Goal: Task Accomplishment & Management: Use online tool/utility

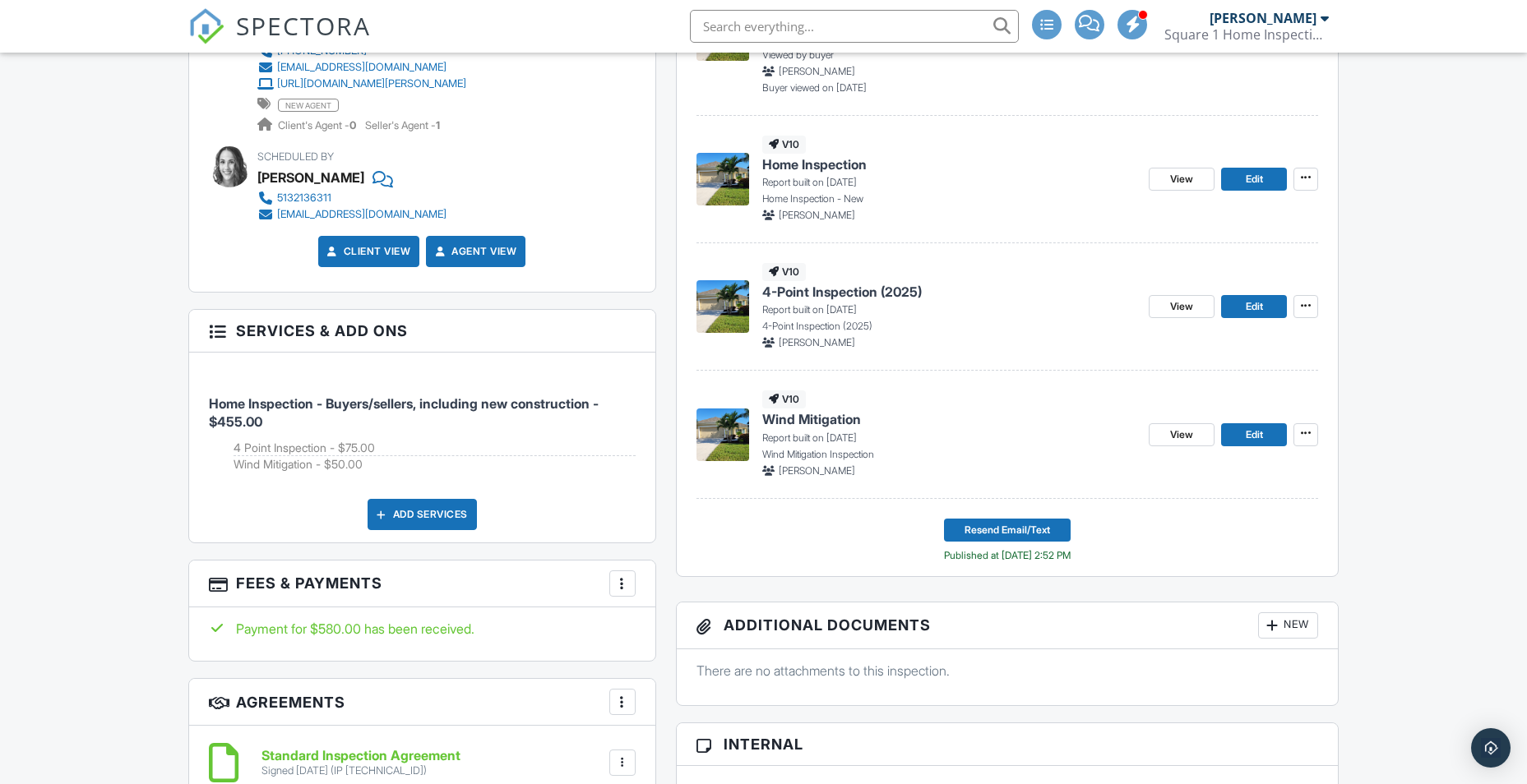
scroll to position [822, 0]
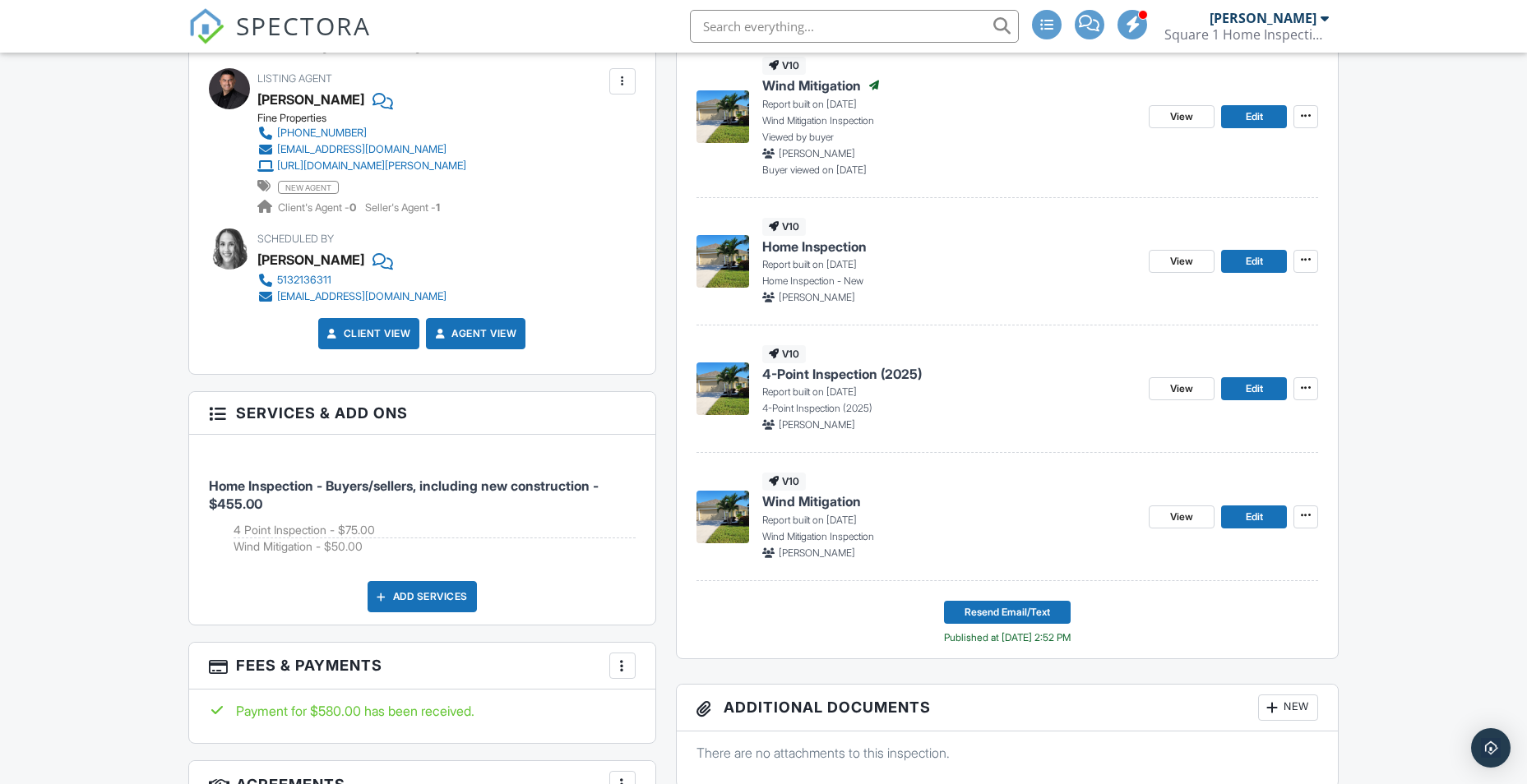
click at [810, 249] on span "Home Inspection" at bounding box center [814, 247] width 104 height 18
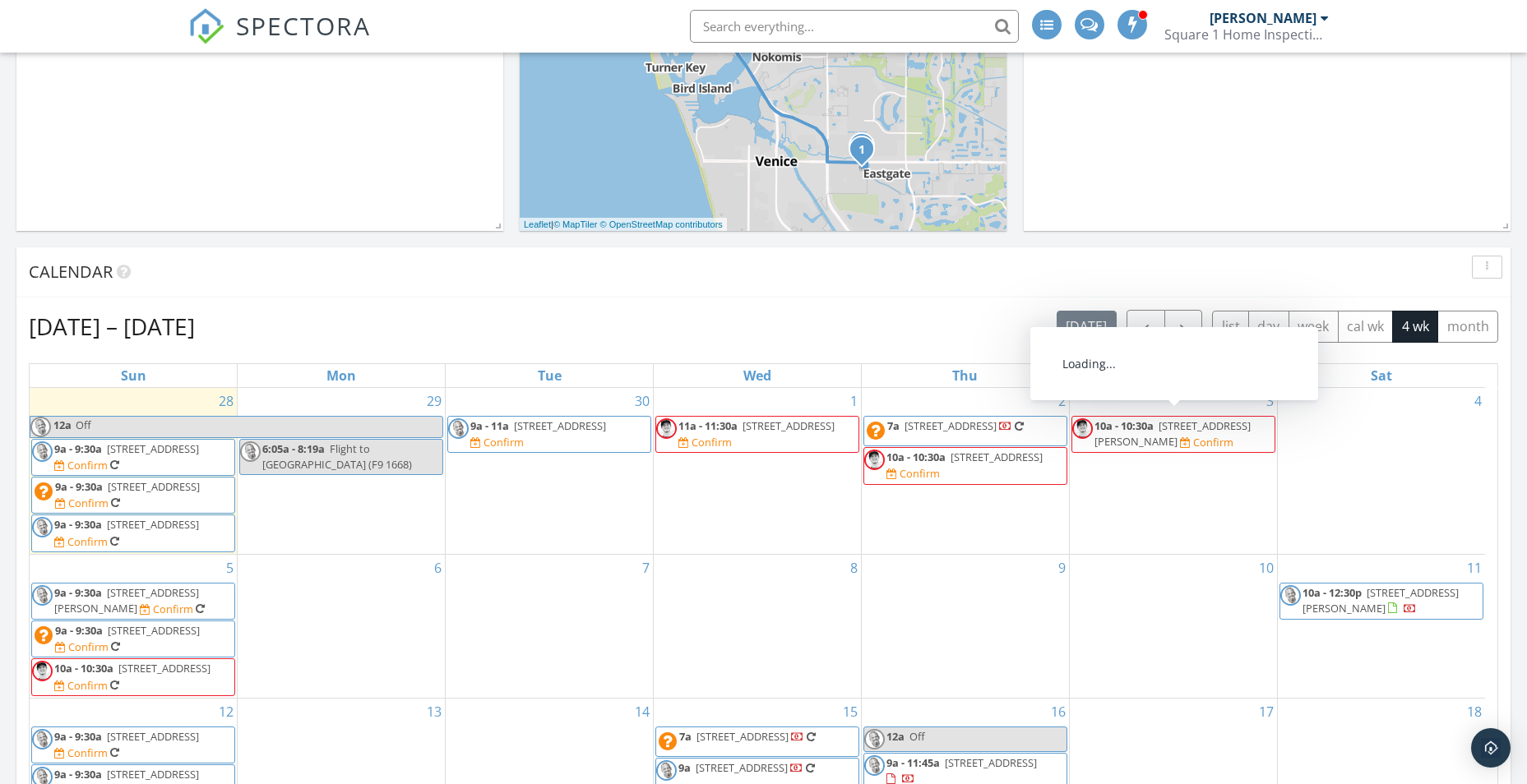
scroll to position [30, 0]
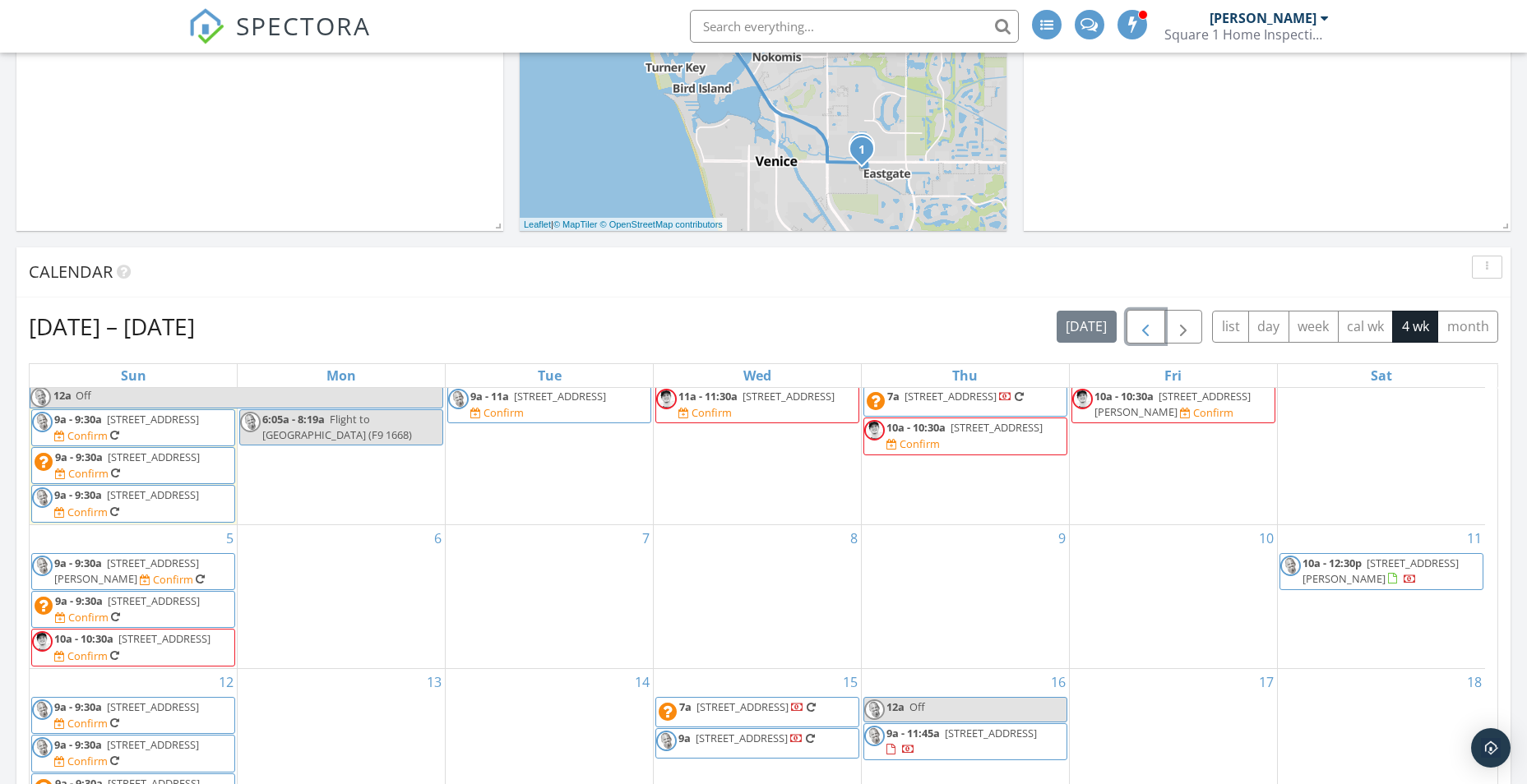
click at [1146, 329] on span "button" at bounding box center [1146, 327] width 20 height 20
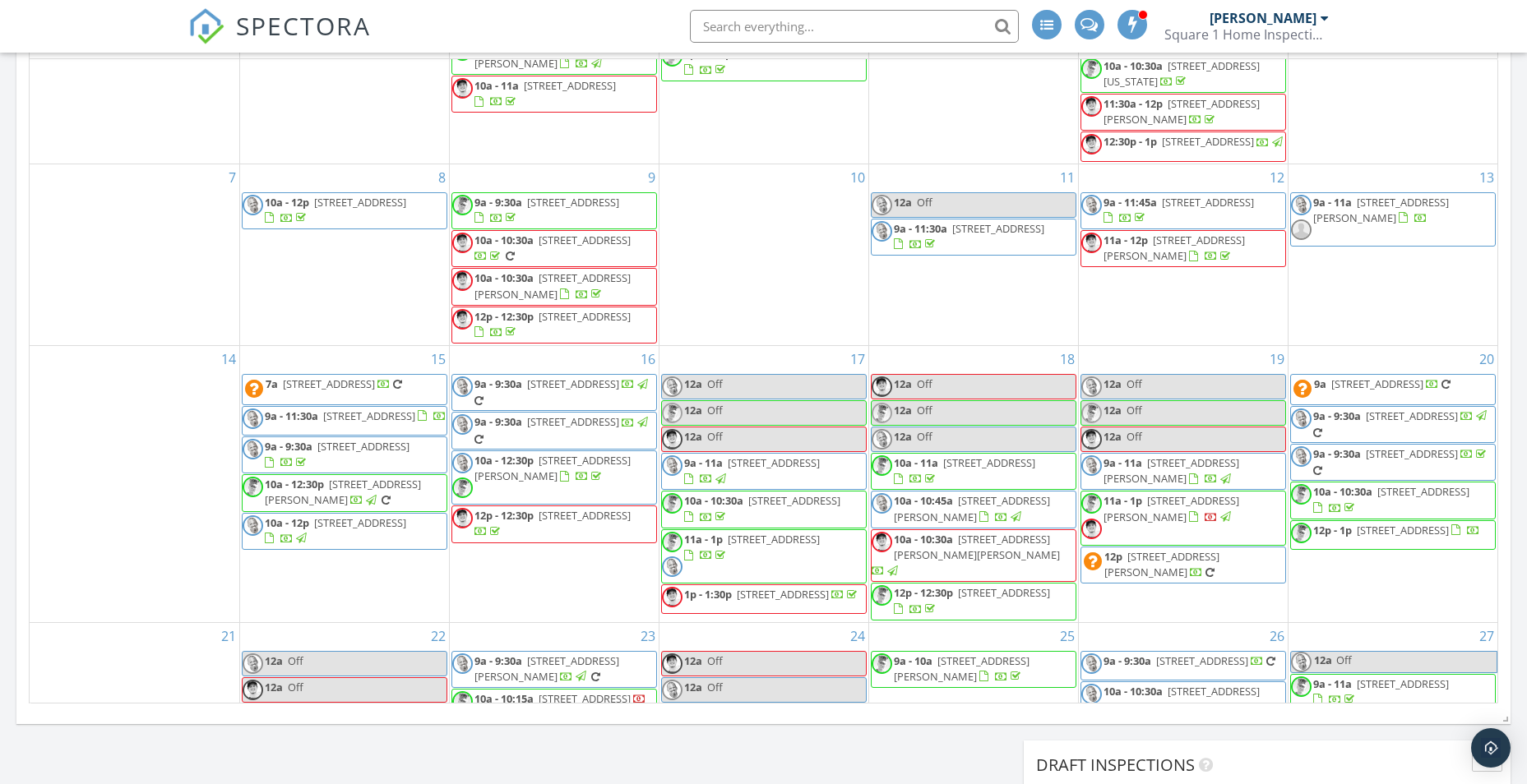
scroll to position [164, 0]
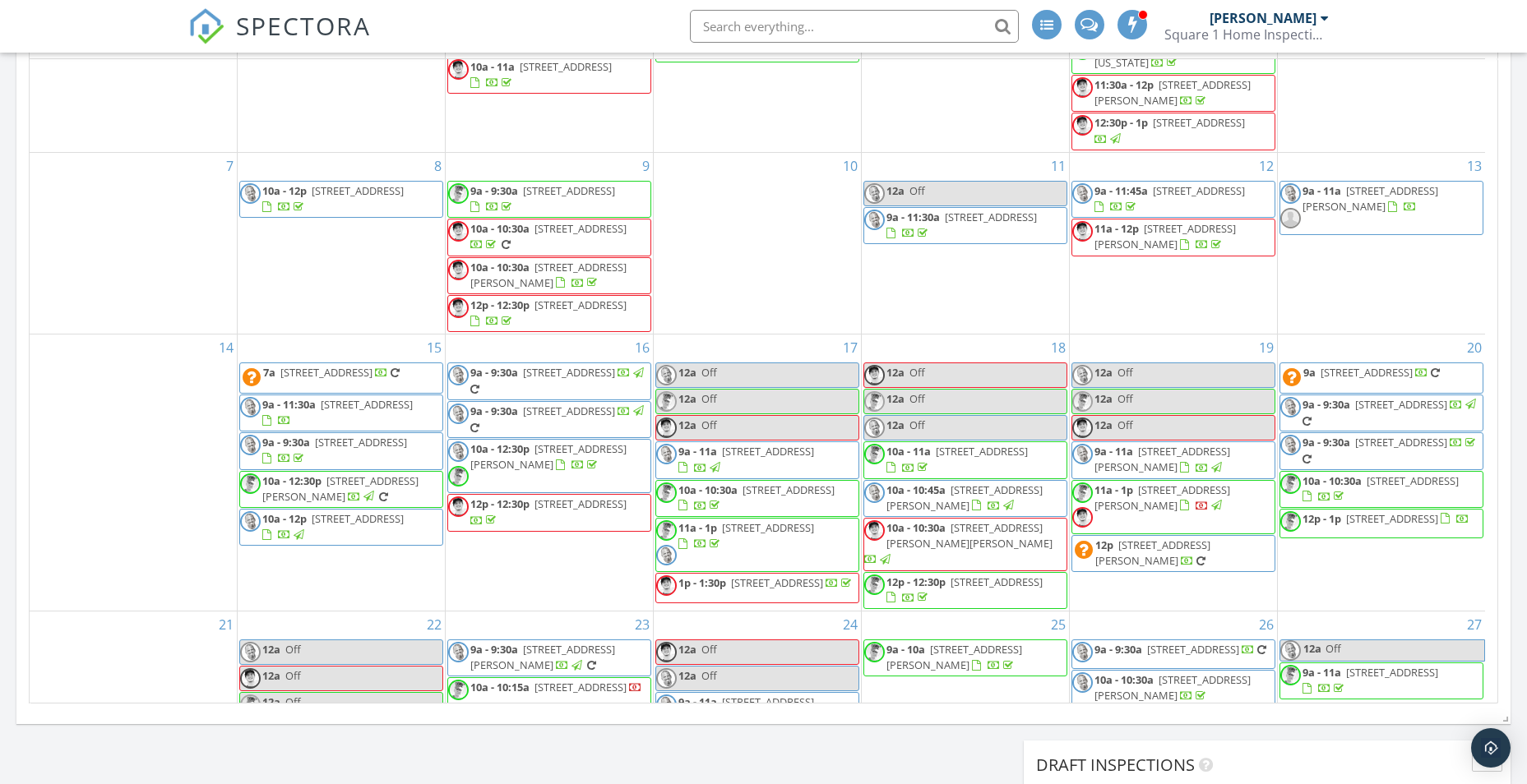
click at [313, 526] on span "12343 Half Moon Lake Terrace, Bradenton 34211" at bounding box center [357, 519] width 92 height 15
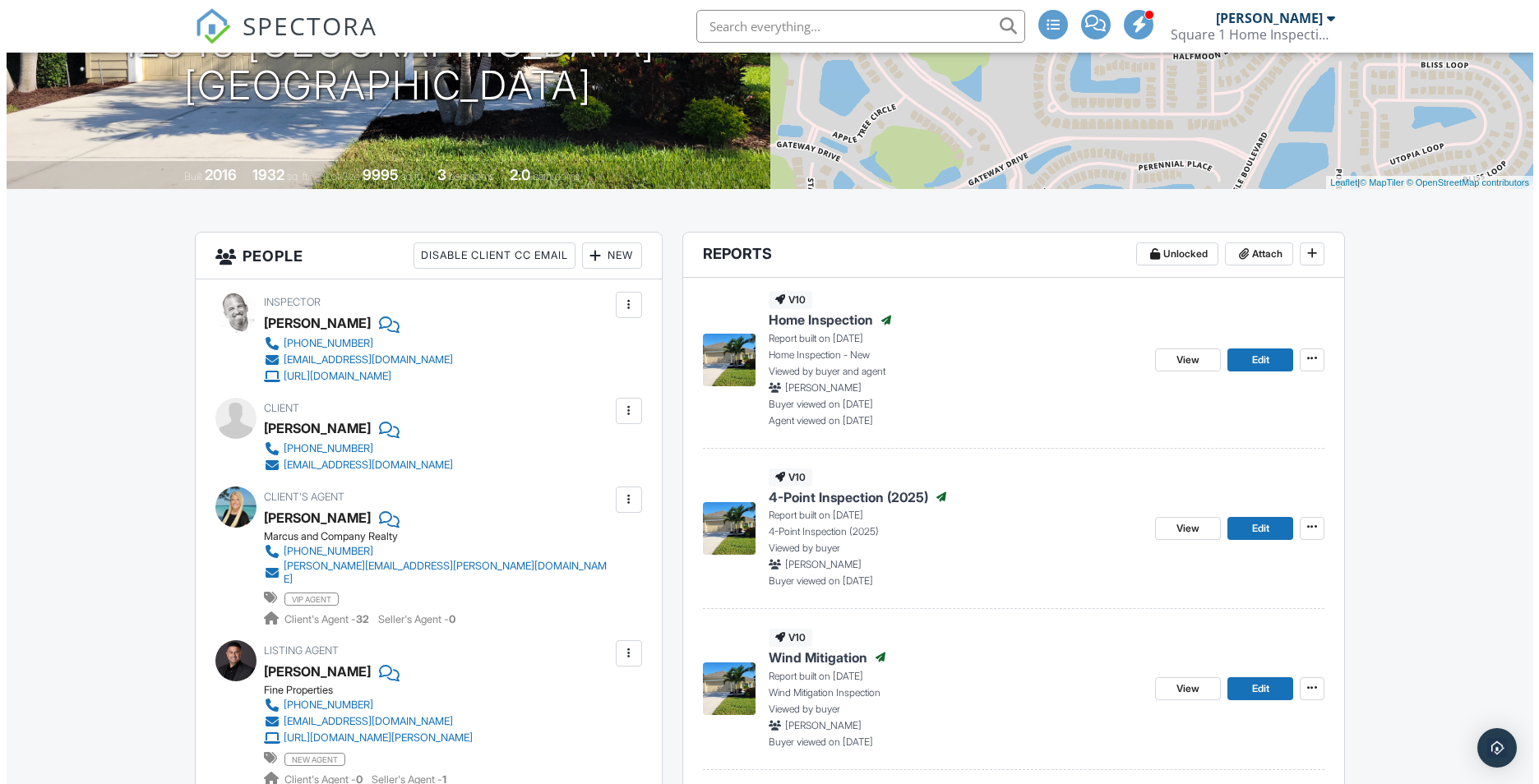
scroll to position [247, 0]
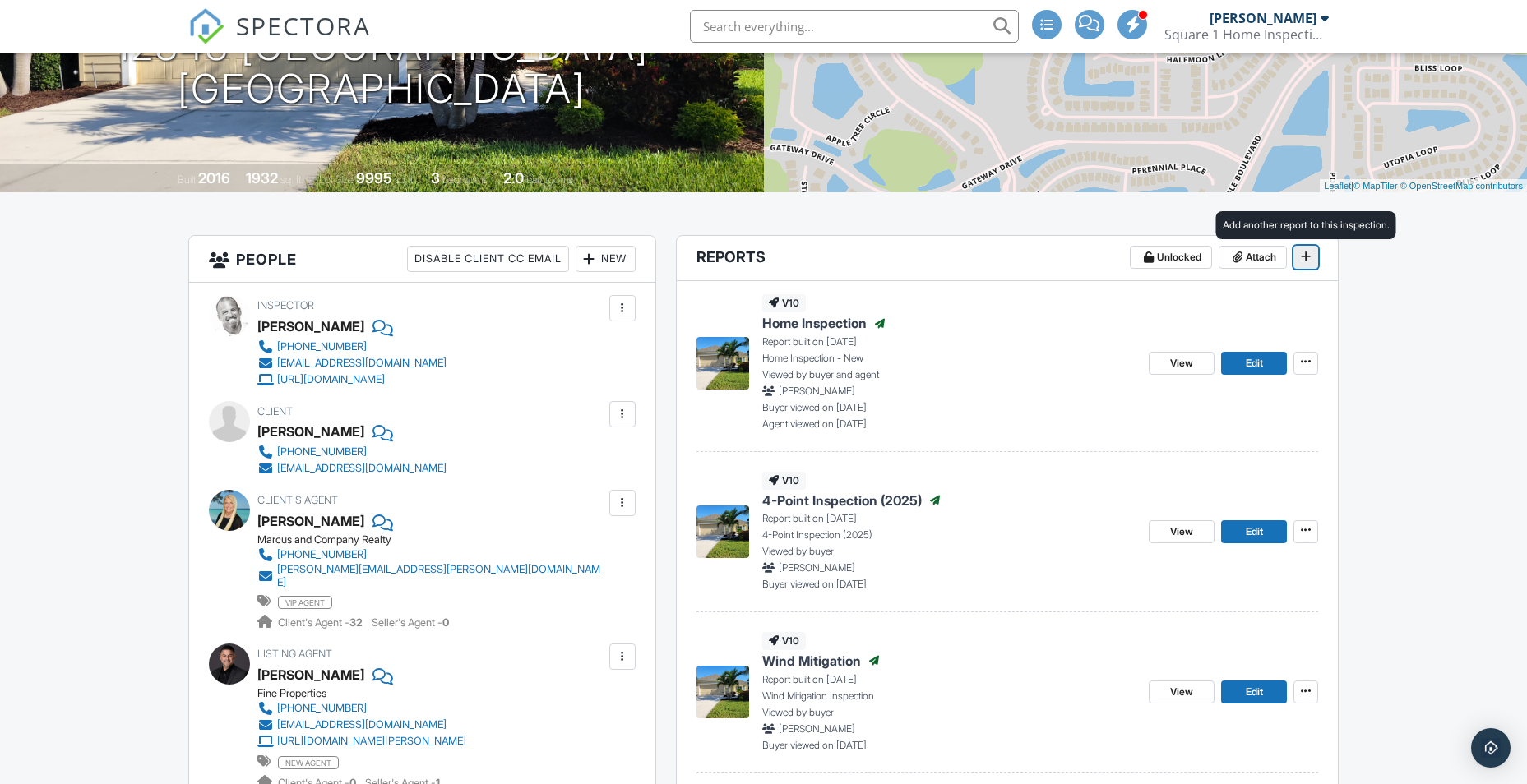
click at [1307, 262] on span at bounding box center [1306, 257] width 17 height 17
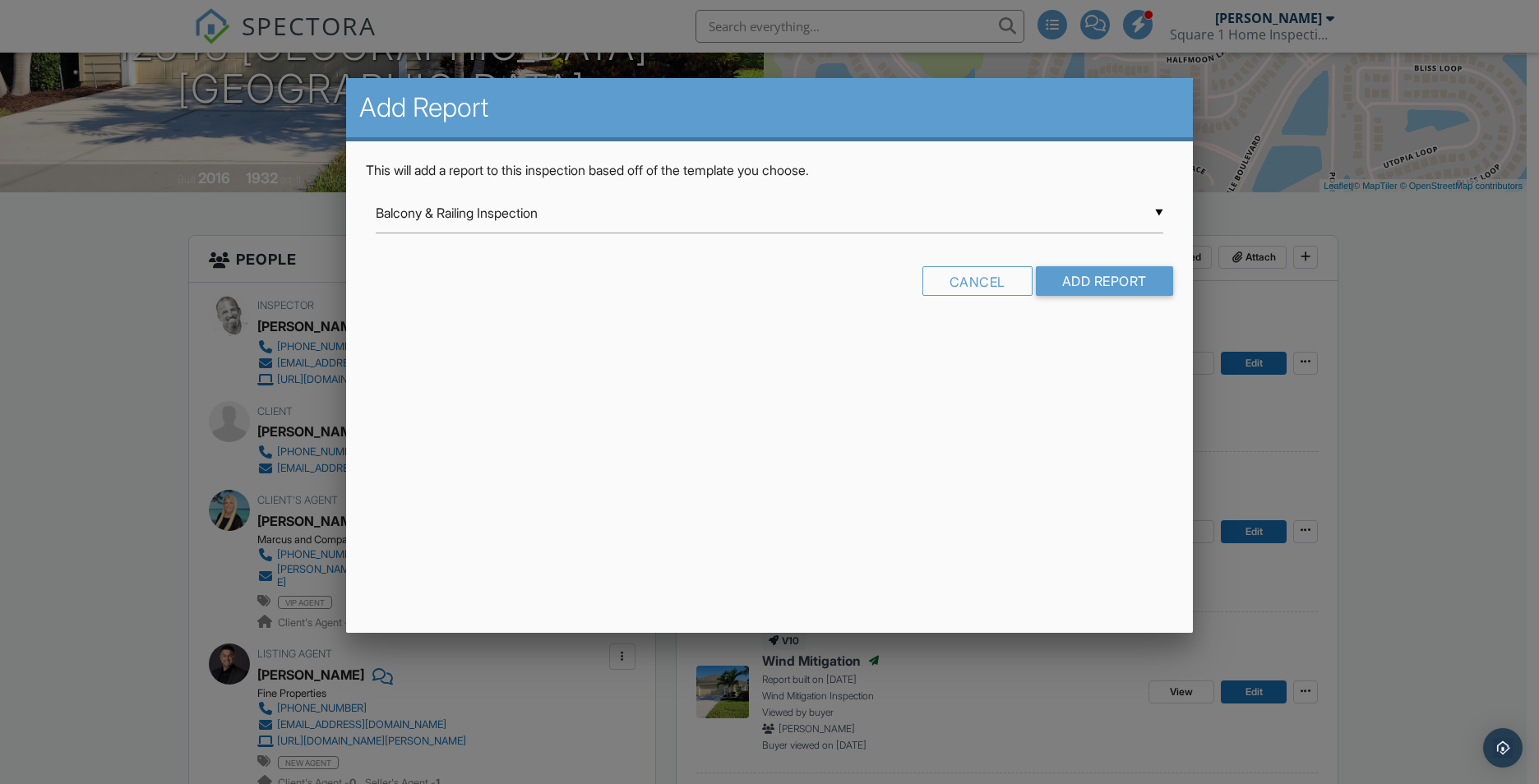
click at [1160, 211] on div "▼ Balcony & Railing Inspection Balcony & Railing Inspection Commercial Template…" at bounding box center [769, 213] width 787 height 41
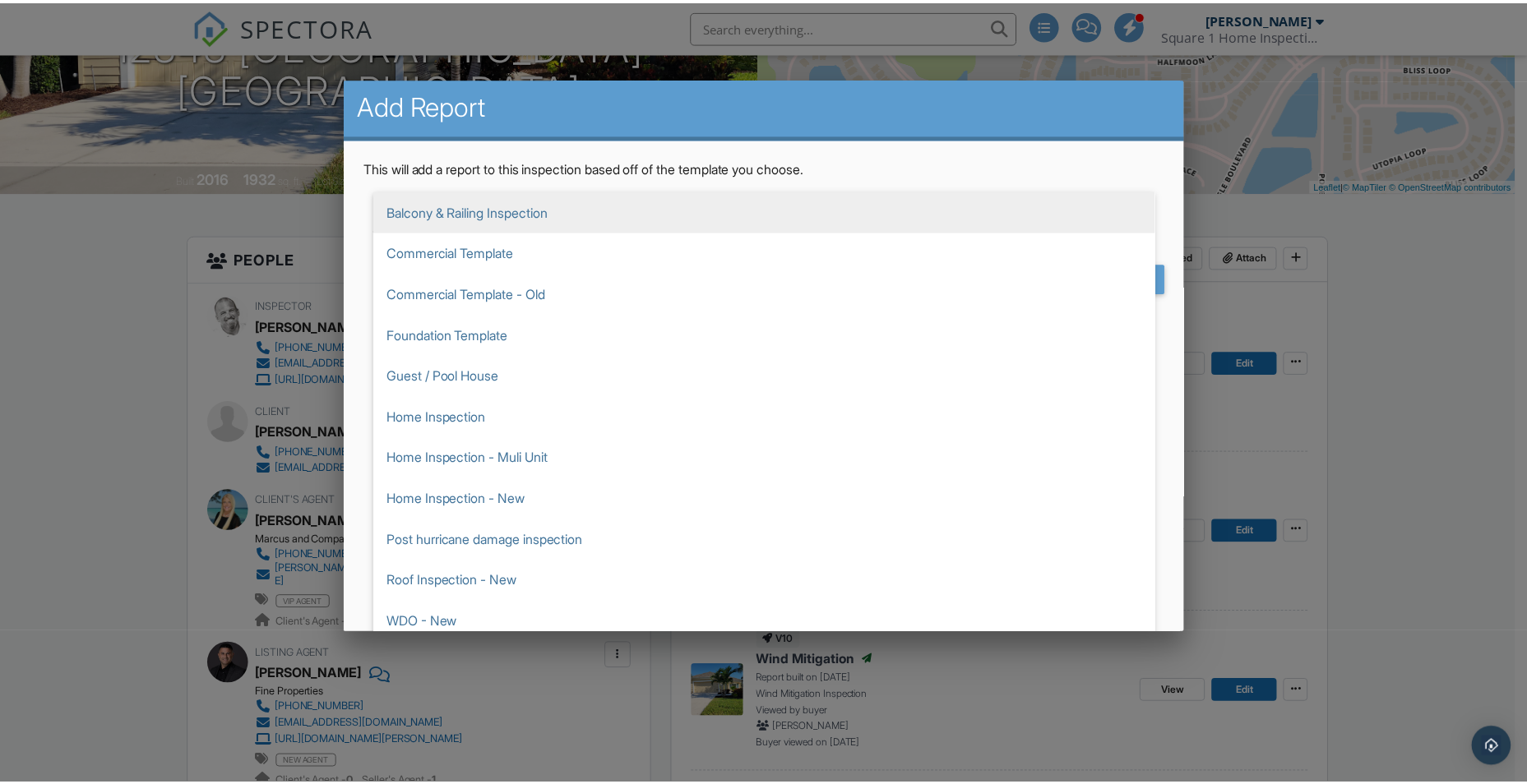
scroll to position [0, 0]
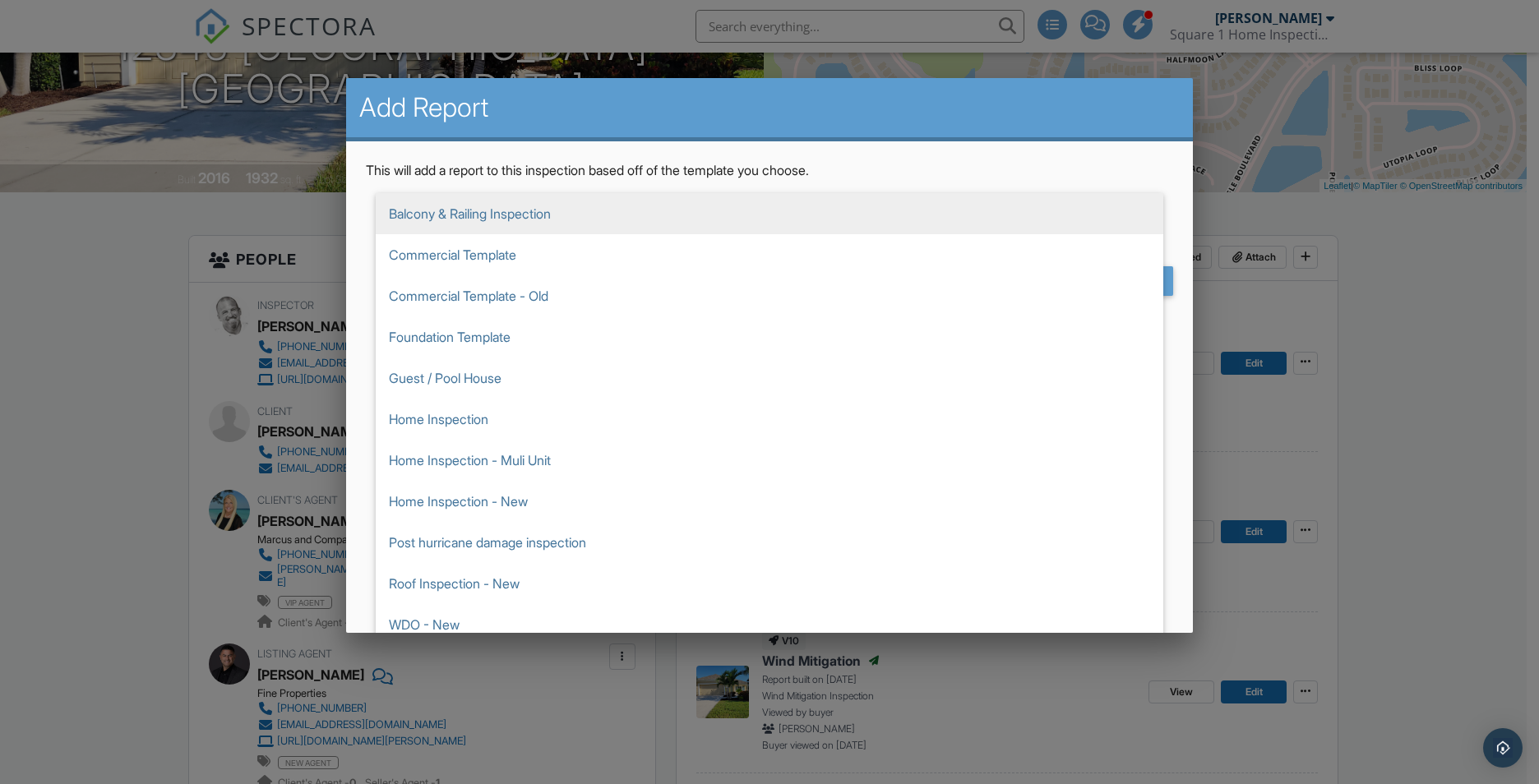
click at [1413, 114] on div at bounding box center [769, 408] width 1539 height 980
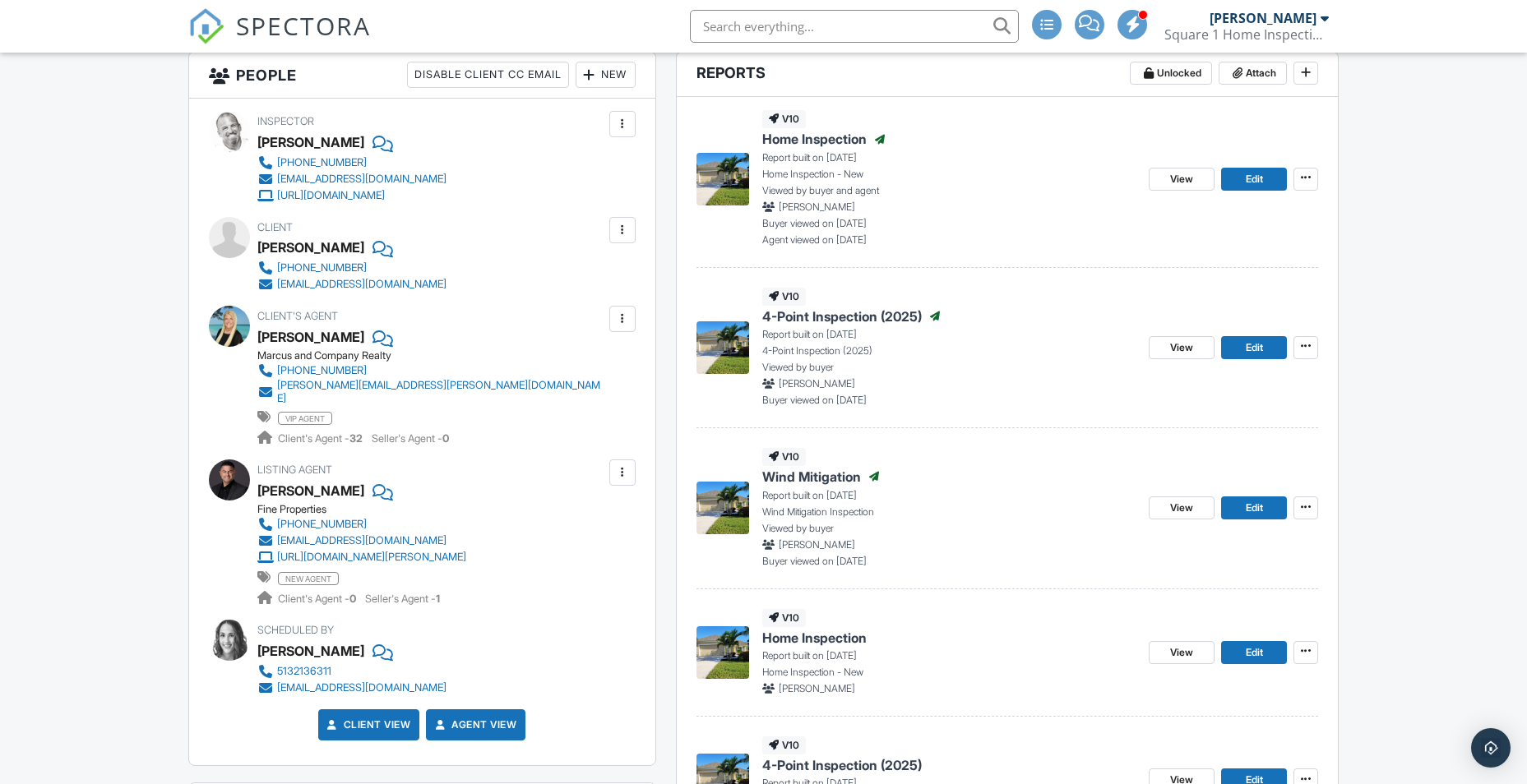
scroll to position [329, 0]
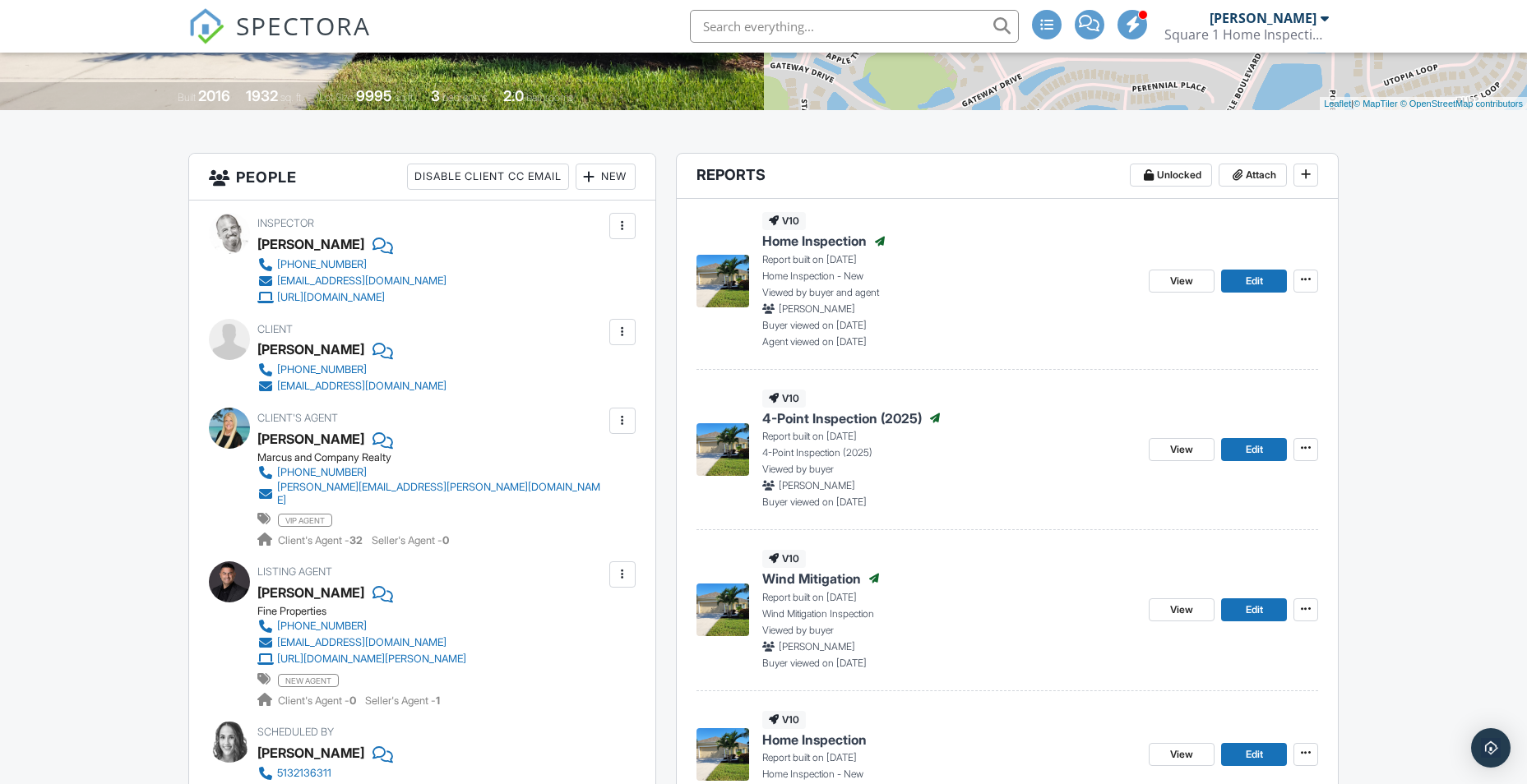
click at [725, 287] on img at bounding box center [722, 280] width 52 height 52
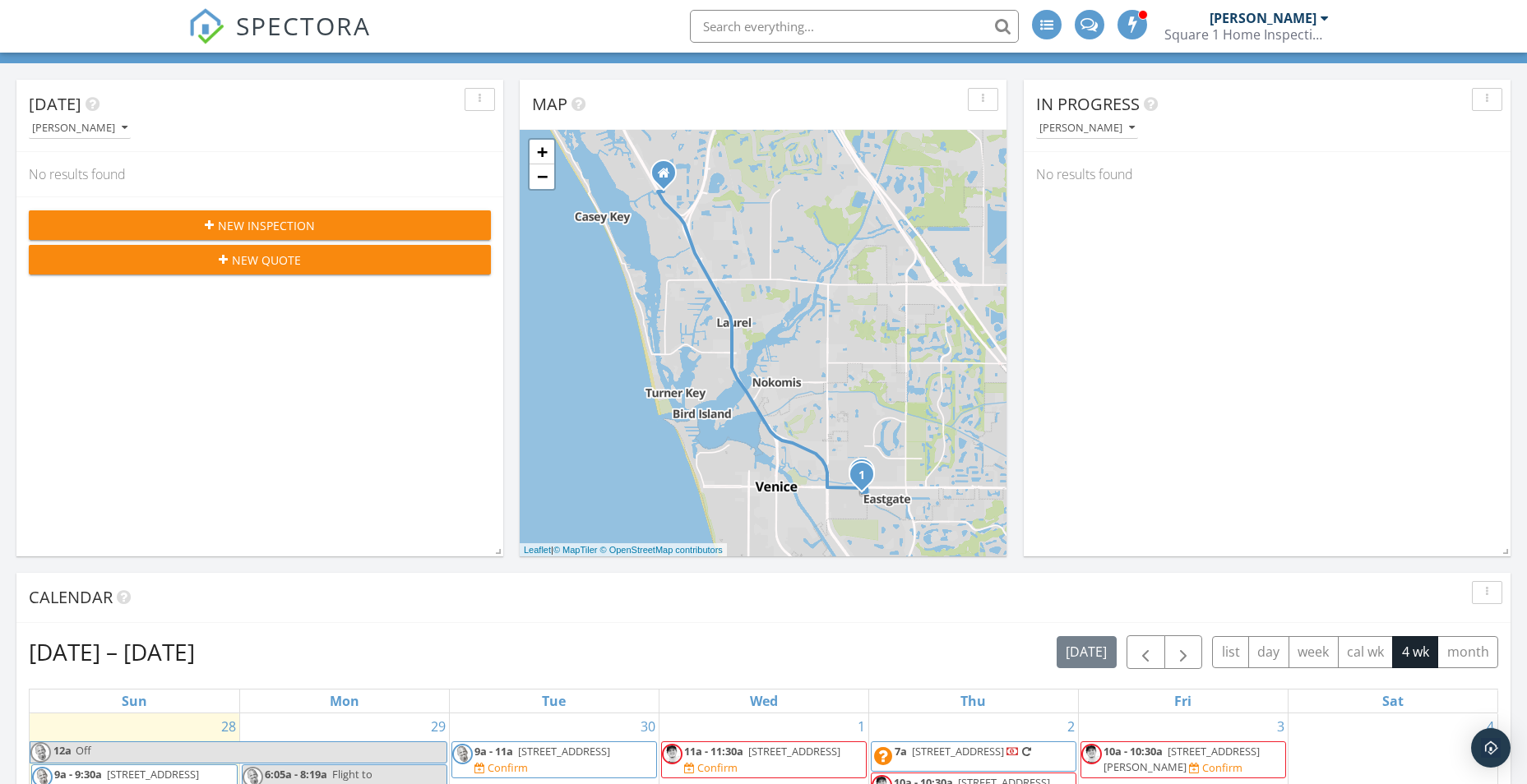
scroll to position [493, 0]
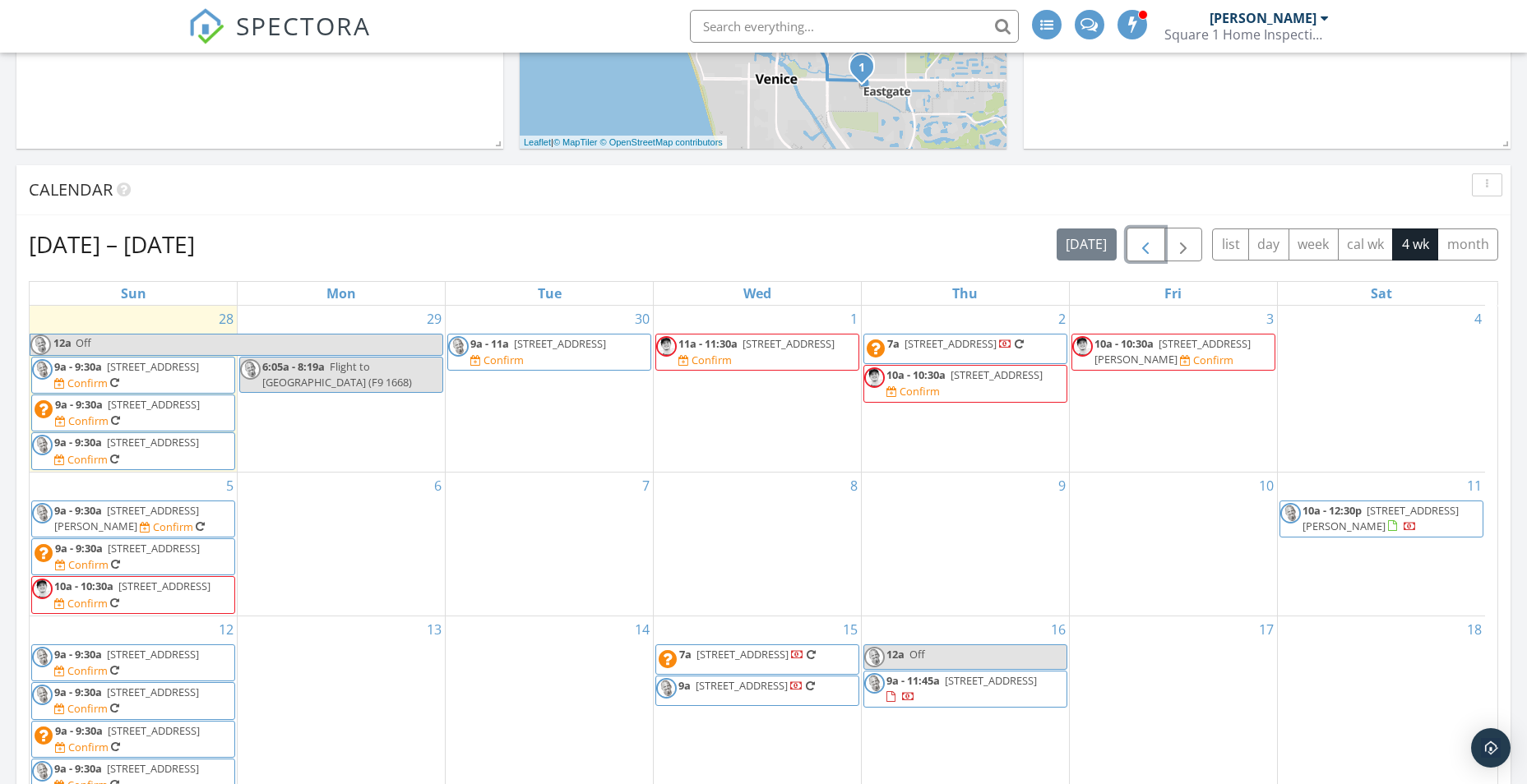
click at [1137, 243] on span "button" at bounding box center [1146, 245] width 20 height 20
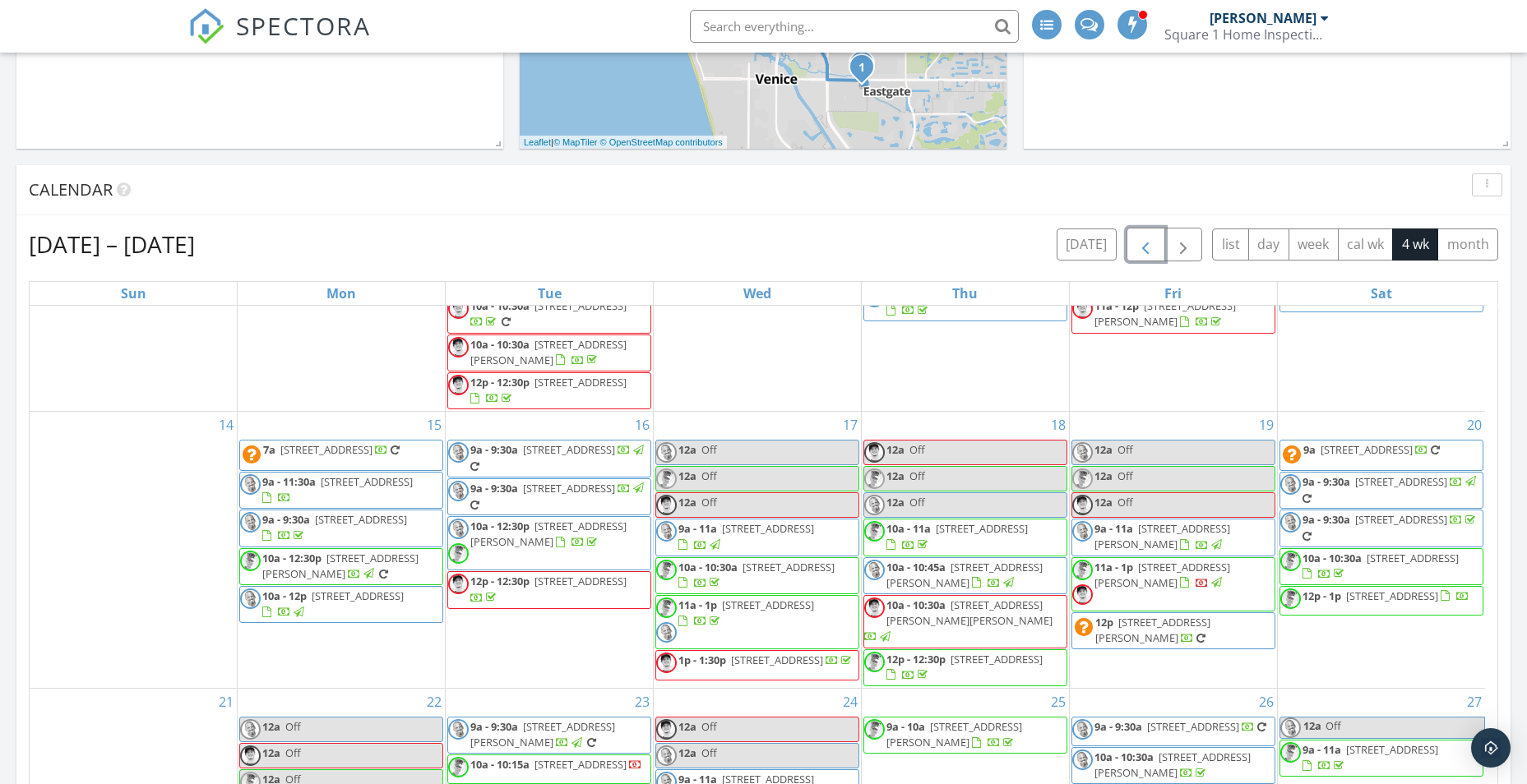
scroll to position [423, 0]
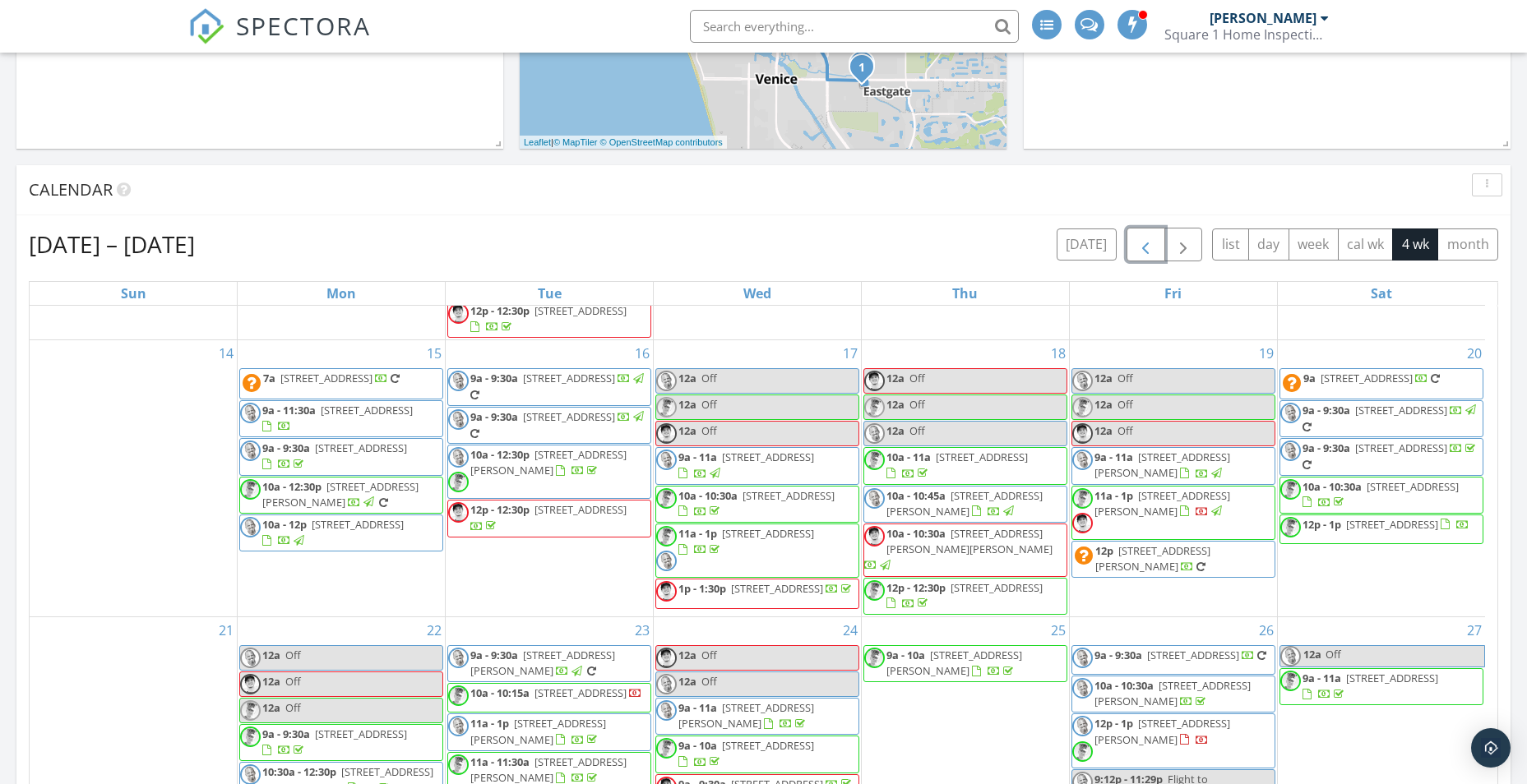
click at [312, 522] on span "[STREET_ADDRESS]" at bounding box center [357, 525] width 92 height 15
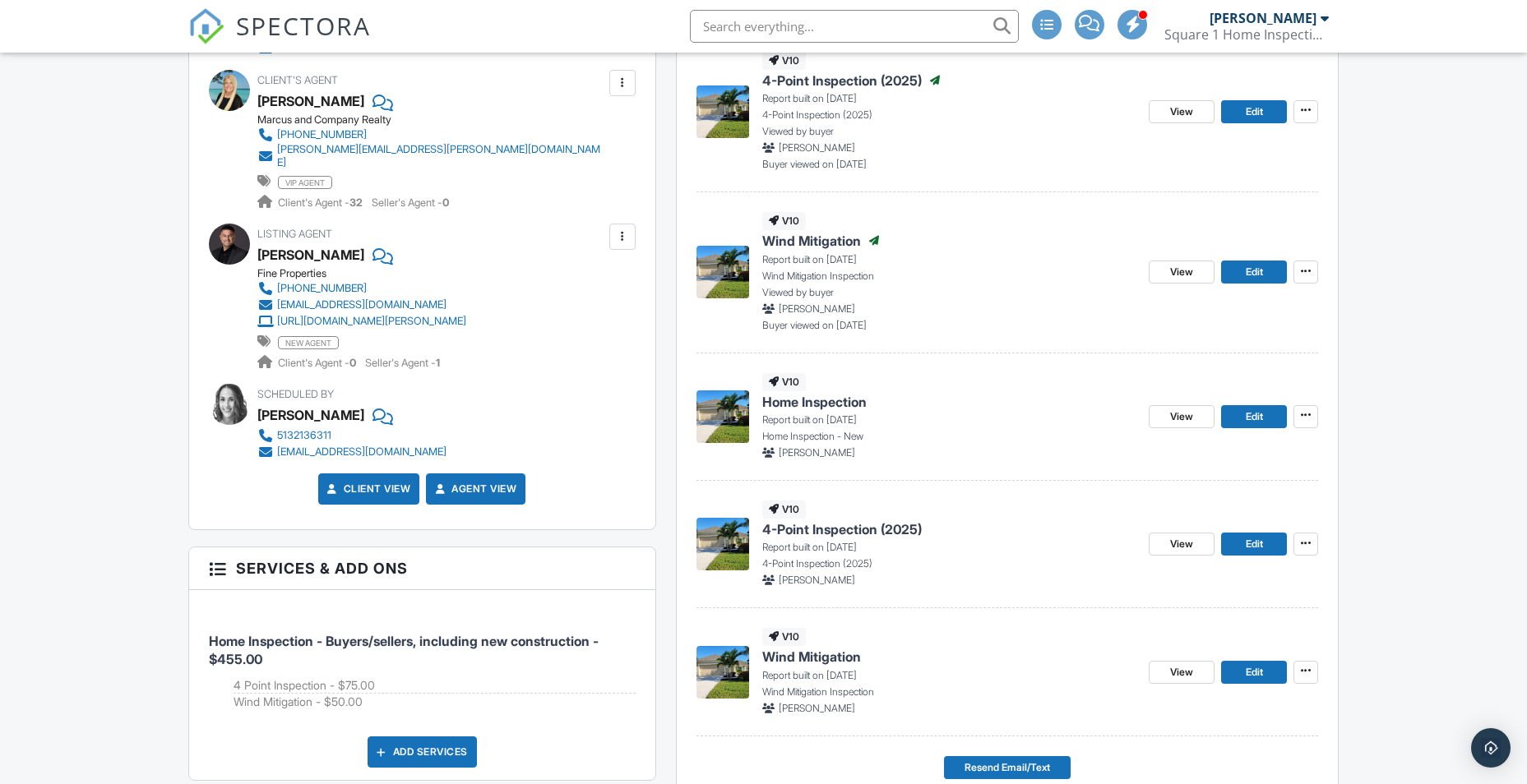
scroll to position [740, 0]
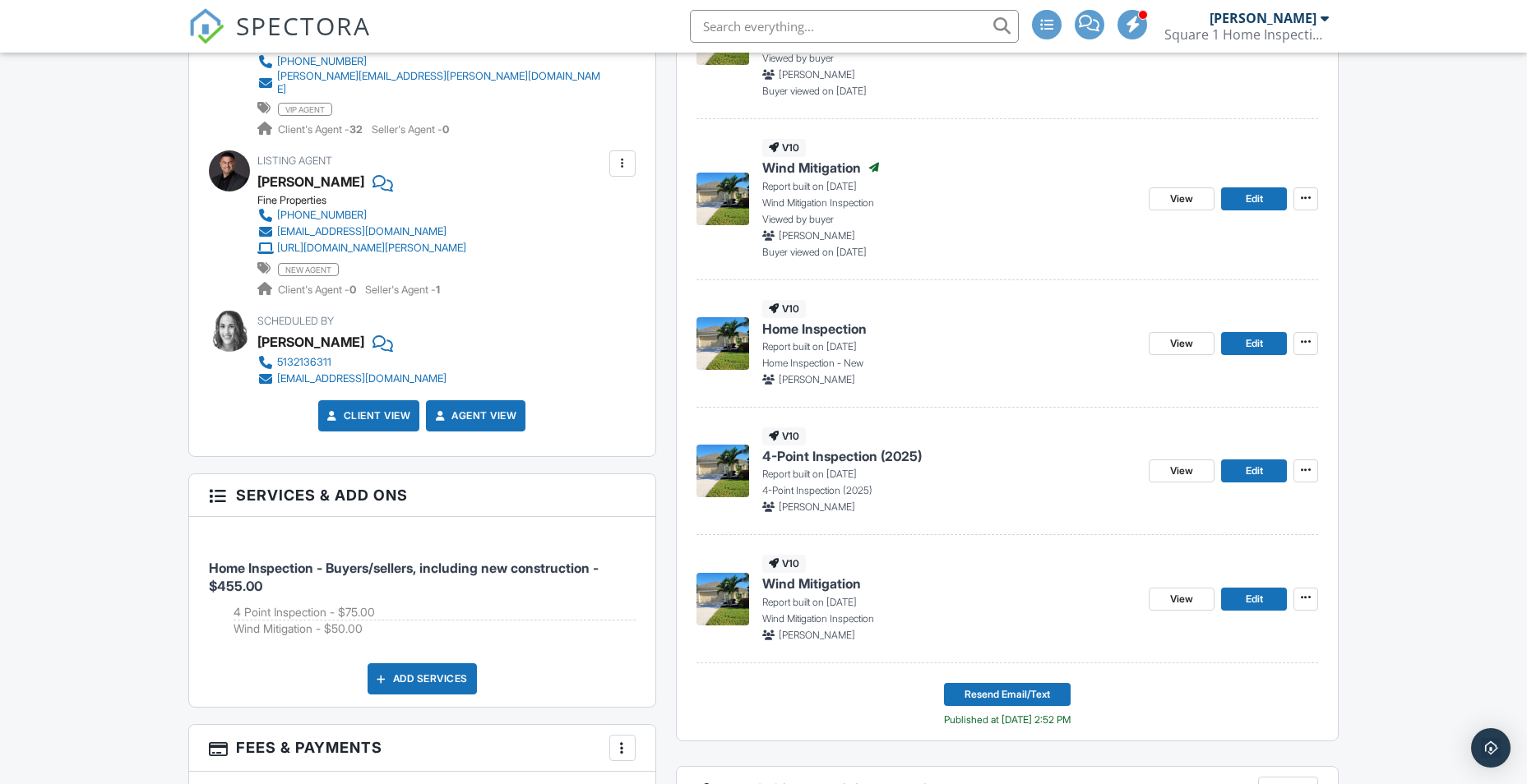
click at [720, 349] on img at bounding box center [722, 343] width 52 height 52
